Goal: Task Accomplishment & Management: Use online tool/utility

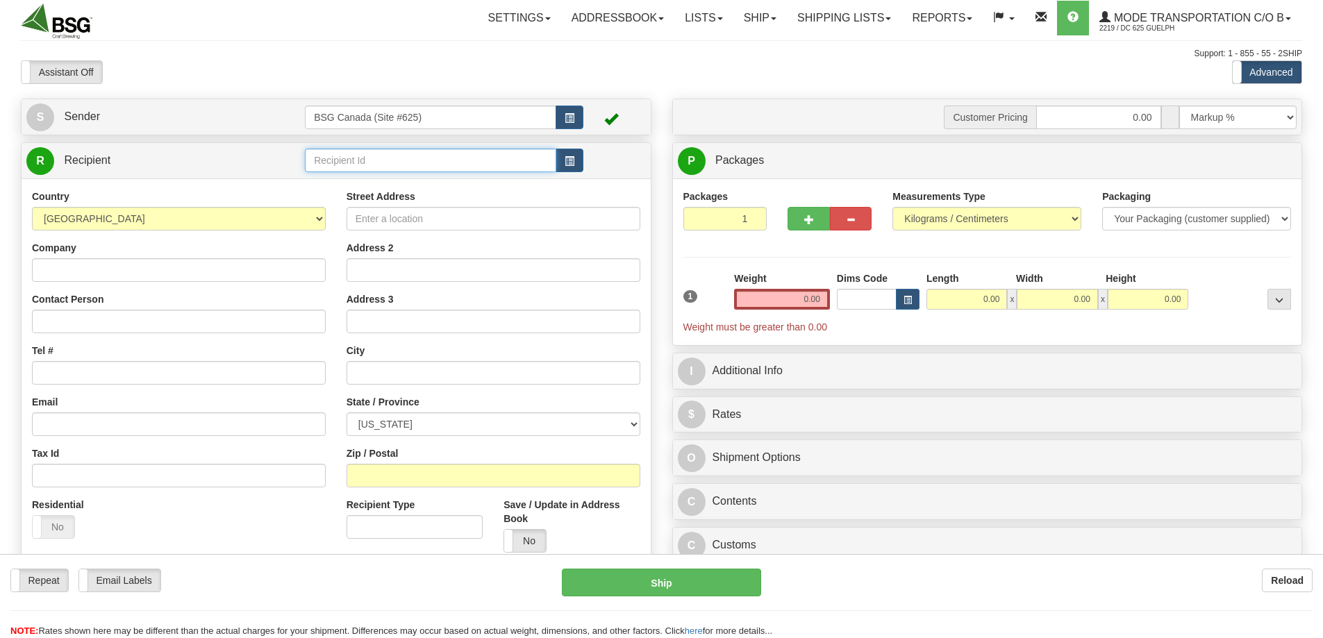
click at [372, 163] on input "text" at bounding box center [430, 161] width 251 height 24
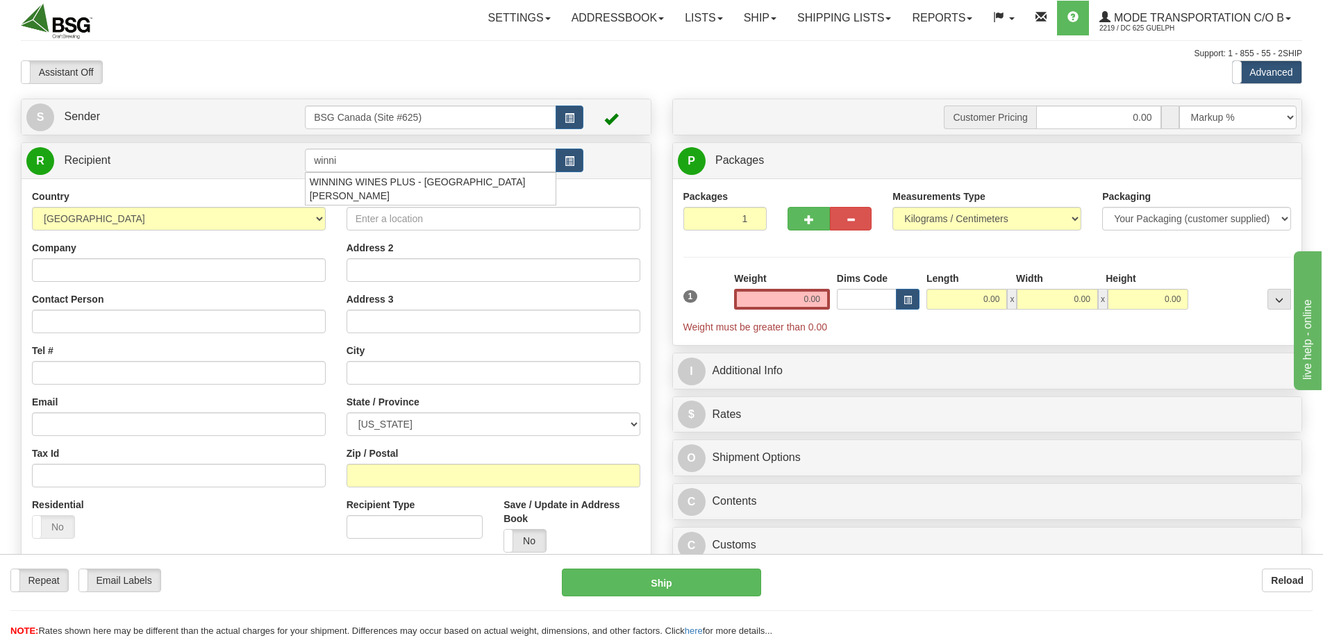
click at [414, 198] on div "Country [GEOGRAPHIC_DATA] [GEOGRAPHIC_DATA] [GEOGRAPHIC_DATA] [GEOGRAPHIC_DATA]…" at bounding box center [336, 375] width 629 height 395
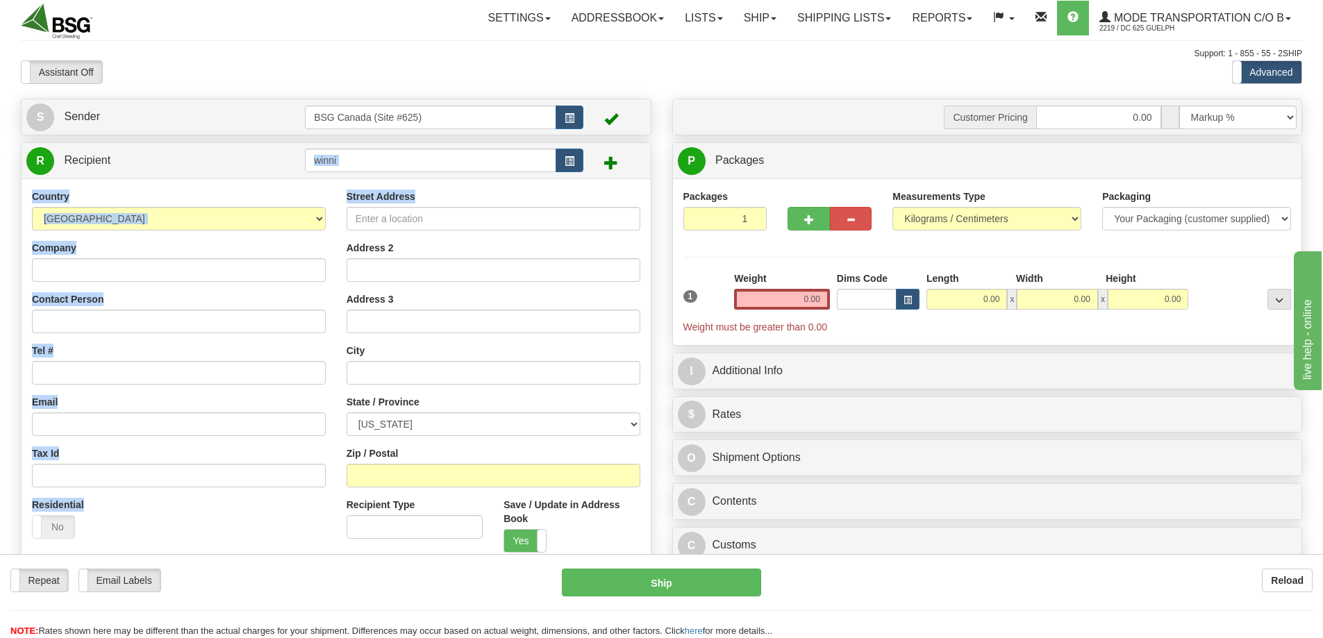
drag, startPoint x: 417, startPoint y: 193, endPoint x: 434, endPoint y: 163, distance: 34.2
click at [434, 163] on div "R Recipient winni" at bounding box center [336, 358] width 630 height 432
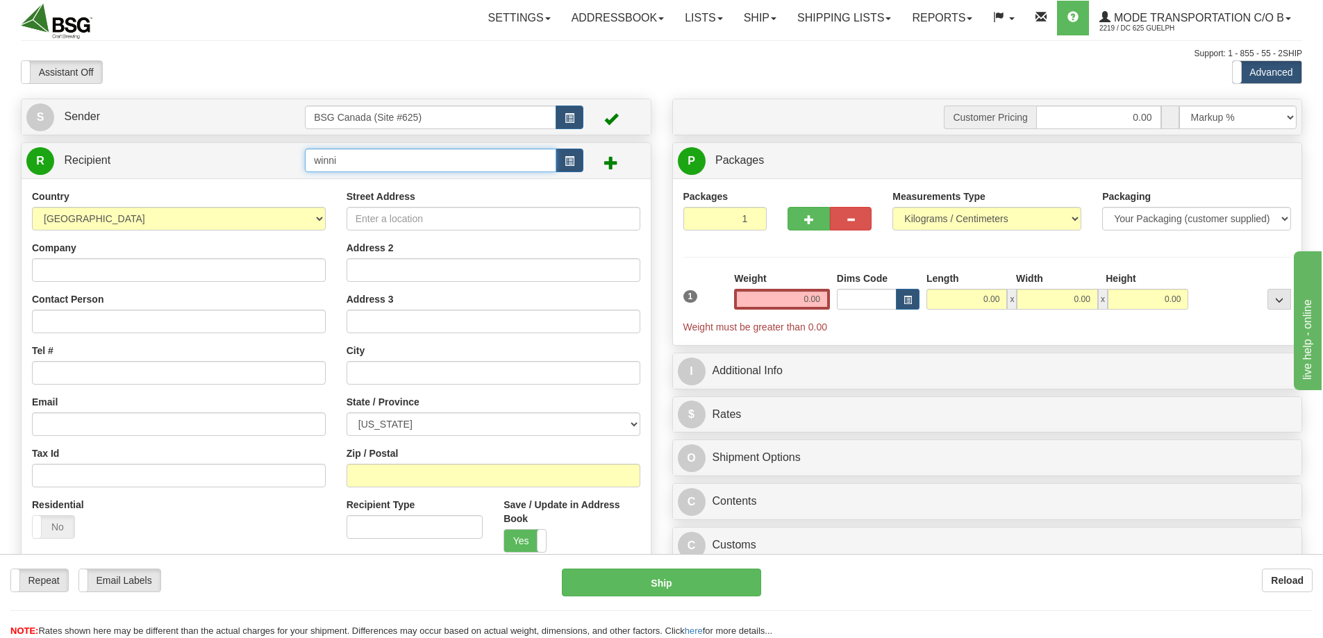
click at [434, 163] on input "winni" at bounding box center [430, 161] width 251 height 24
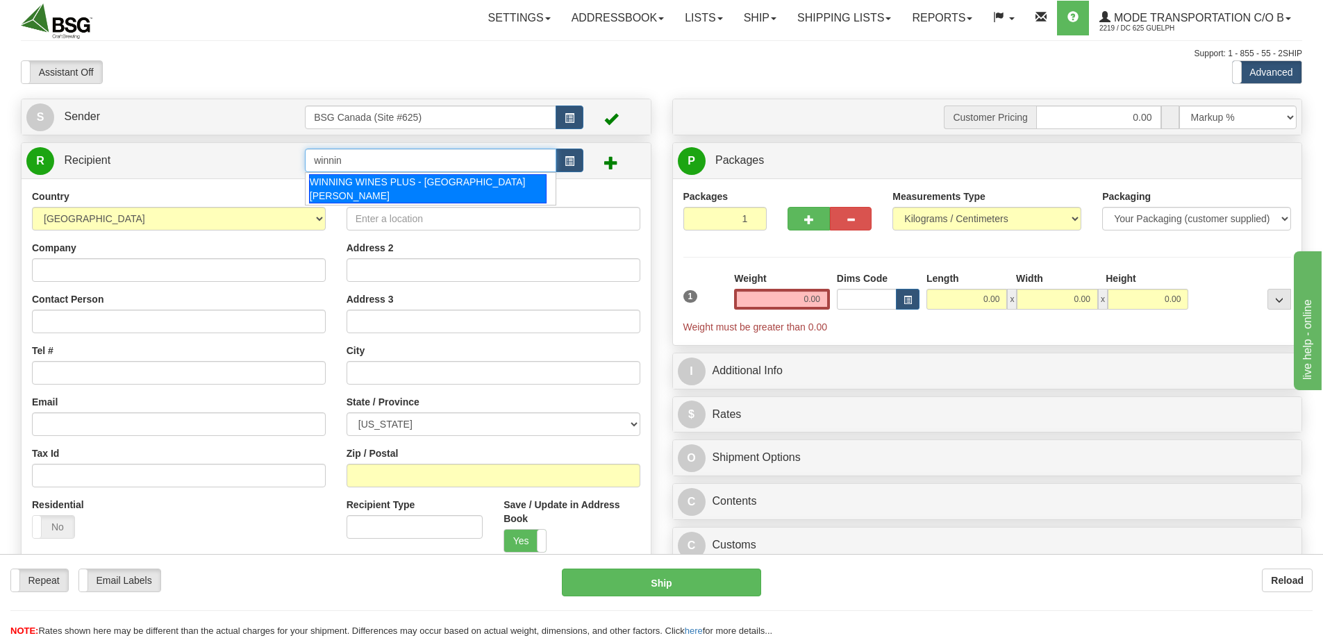
click at [379, 181] on div "WINNING WINES PLUS - [GEOGRAPHIC_DATA][PERSON_NAME]" at bounding box center [428, 188] width 238 height 29
type input "WINNING WINES PLUS - [GEOGRAPHIC_DATA][PERSON_NAME]"
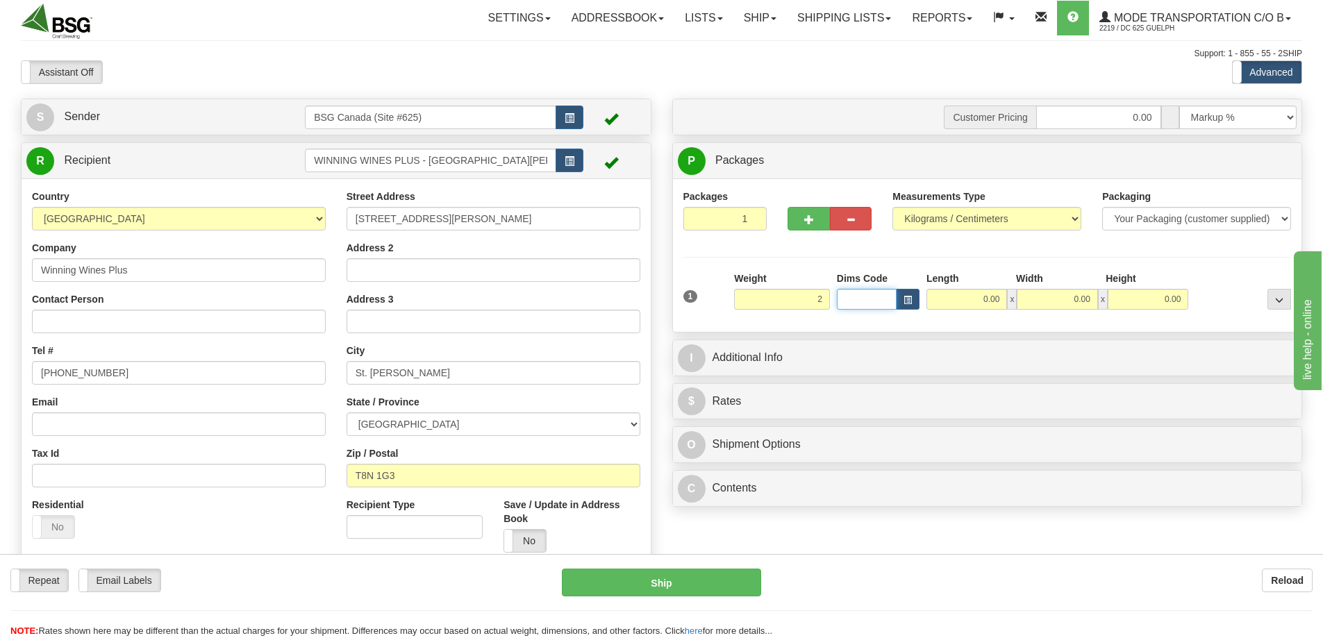
type input "2.00"
type input "25.00"
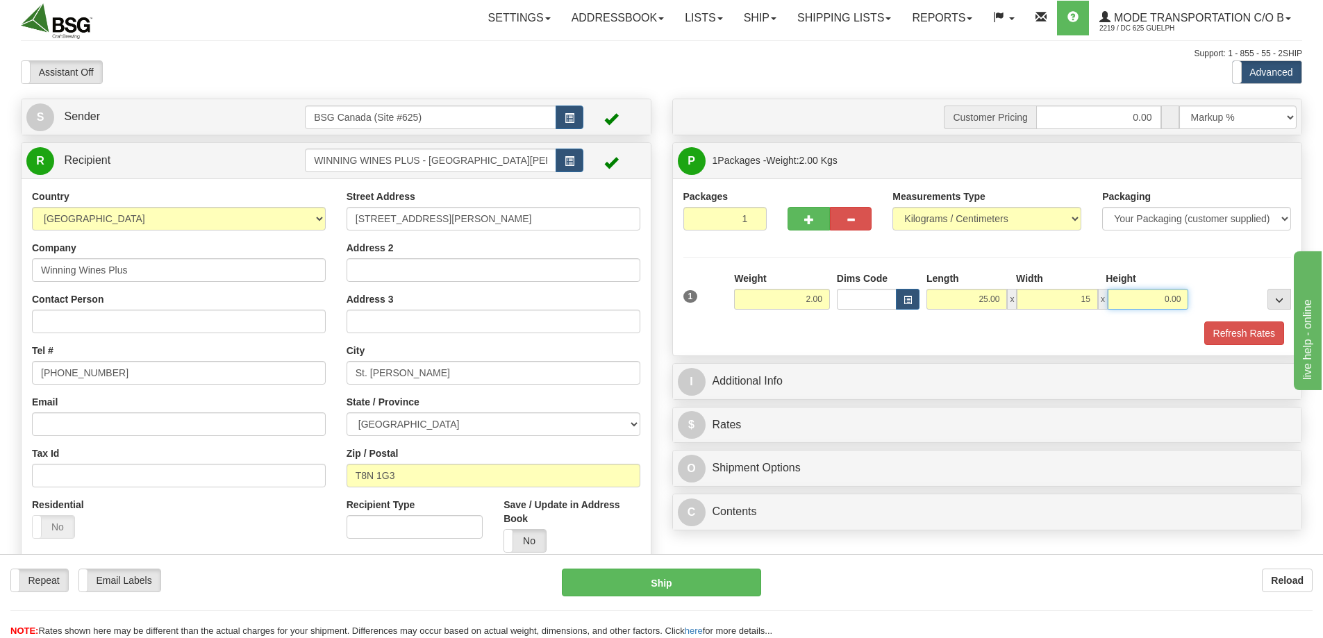
type input "15.00"
type input "20.00"
click at [1239, 340] on button "Refresh Rates" at bounding box center [1244, 333] width 80 height 24
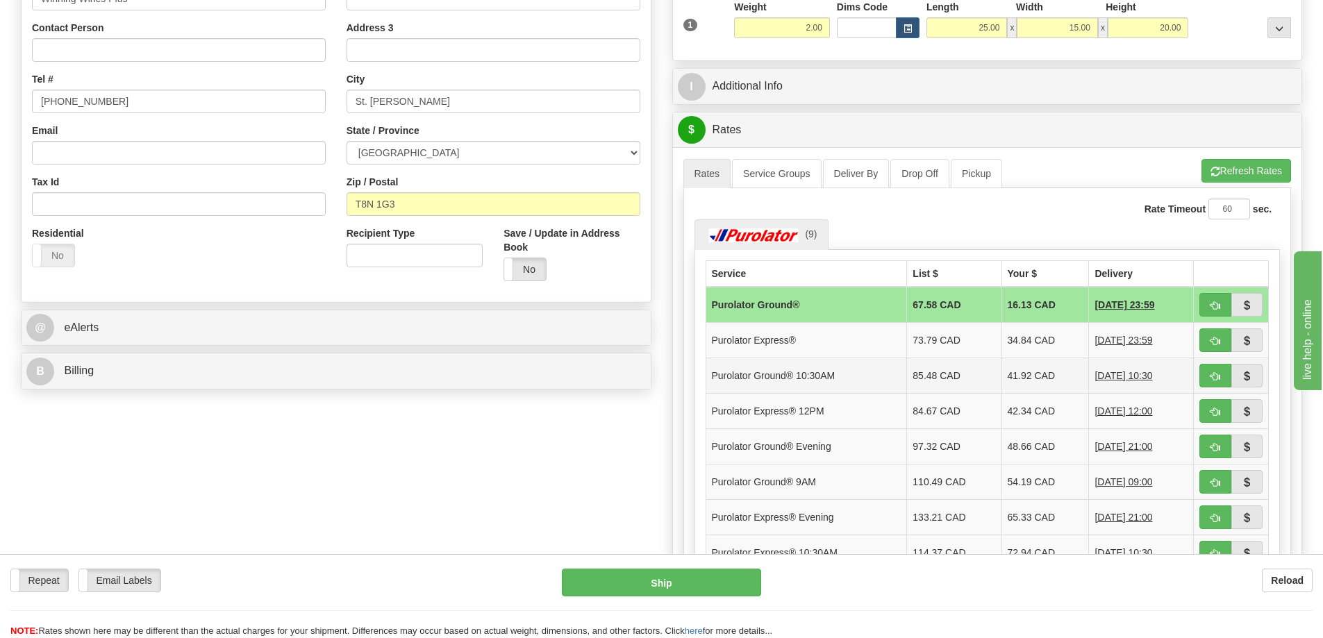
scroll to position [278, 0]
